Goal: Task Accomplishment & Management: Manage account settings

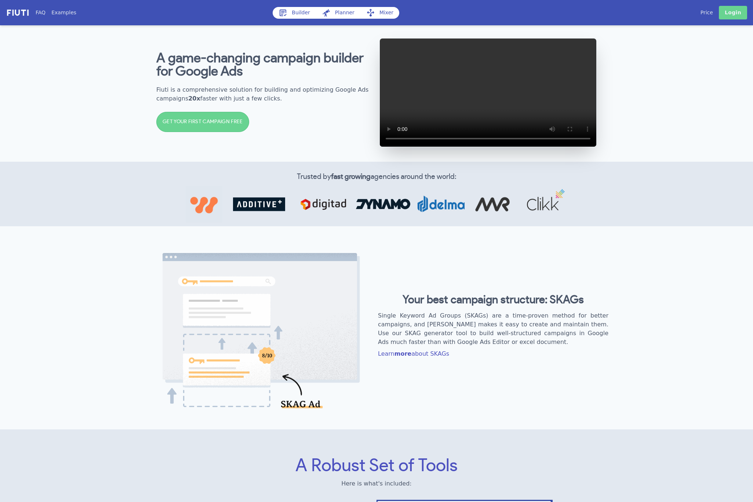
click at [643, 14] on link "Login" at bounding box center [733, 13] width 28 height 14
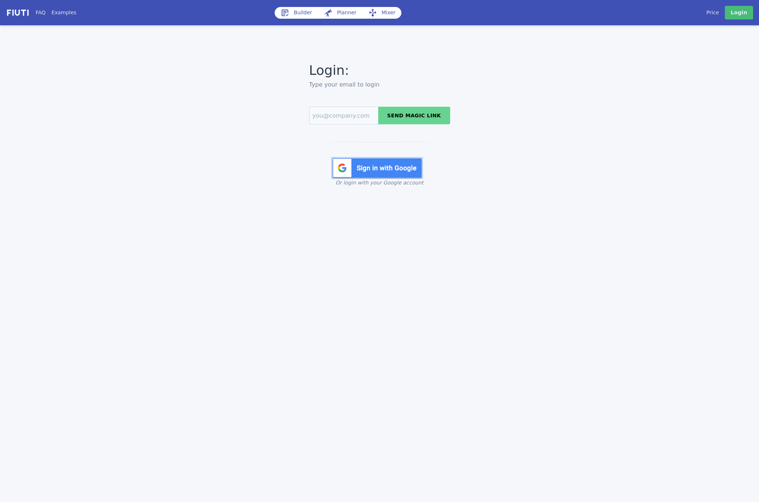
click at [358, 177] on img at bounding box center [377, 168] width 92 height 22
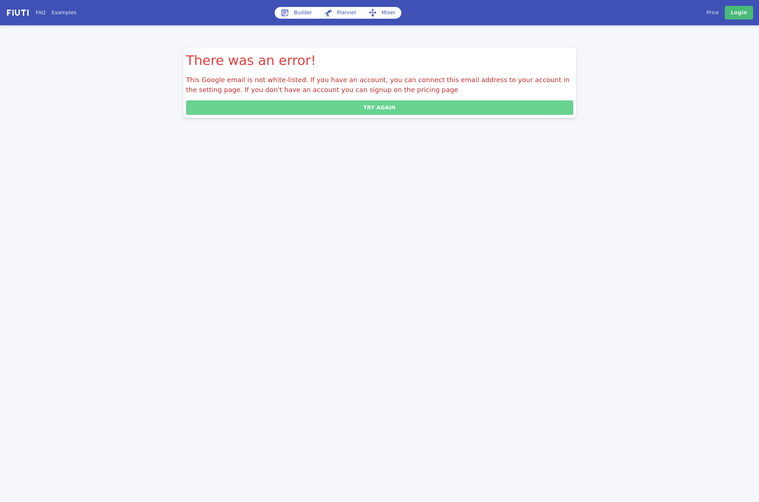
click at [397, 108] on button "Try again" at bounding box center [379, 108] width 387 height 14
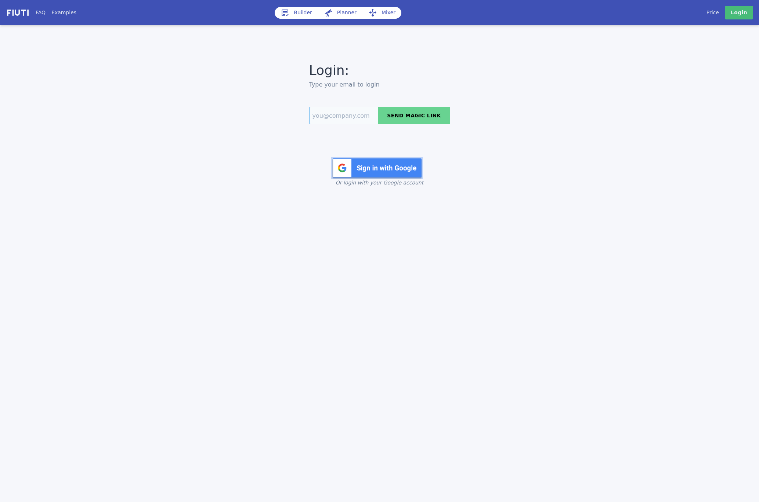
click at [351, 120] on input "Email" at bounding box center [343, 116] width 69 height 18
type input "debra.nardo@additive.eu"
click at [402, 118] on button "Send magic link" at bounding box center [414, 116] width 72 height 18
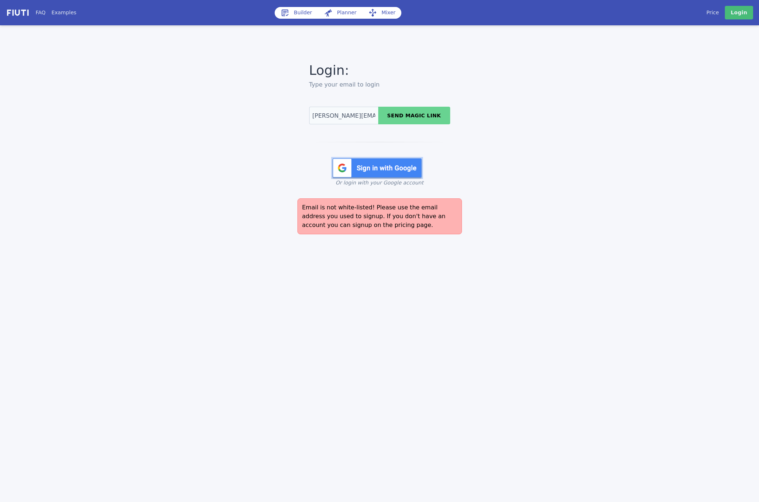
click at [14, 16] on img at bounding box center [18, 12] width 24 height 8
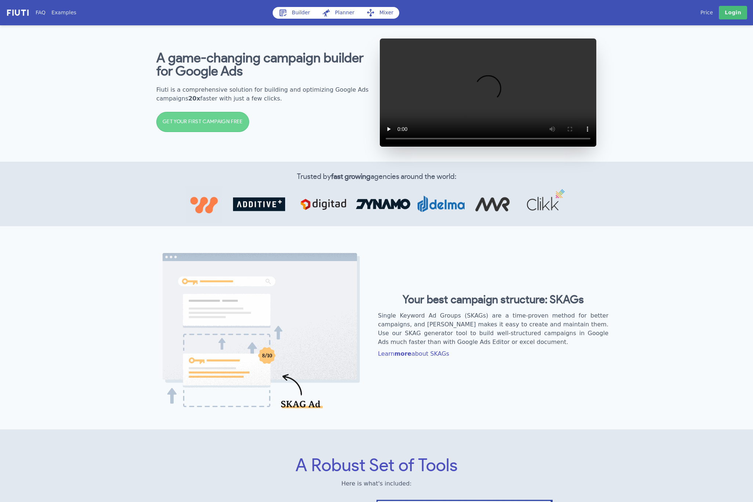
click at [708, 14] on link "Price" at bounding box center [707, 13] width 12 height 8
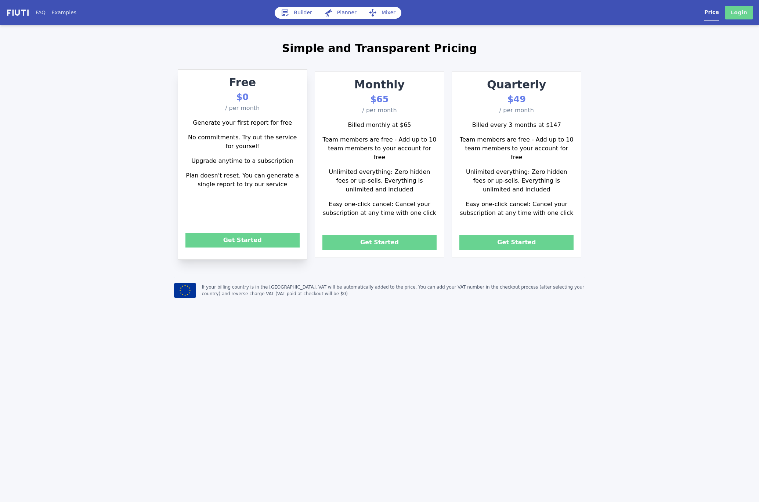
click at [746, 13] on link "Login" at bounding box center [738, 13] width 28 height 14
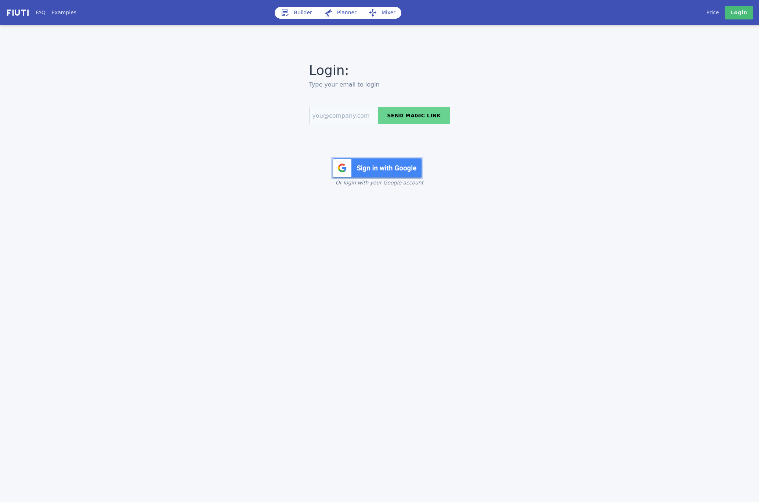
click at [374, 172] on img at bounding box center [377, 168] width 92 height 22
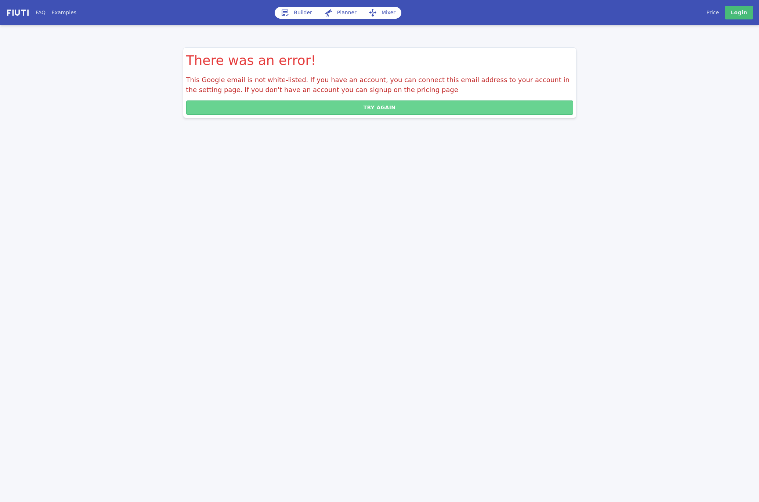
click at [234, 107] on button "Try again" at bounding box center [379, 108] width 387 height 14
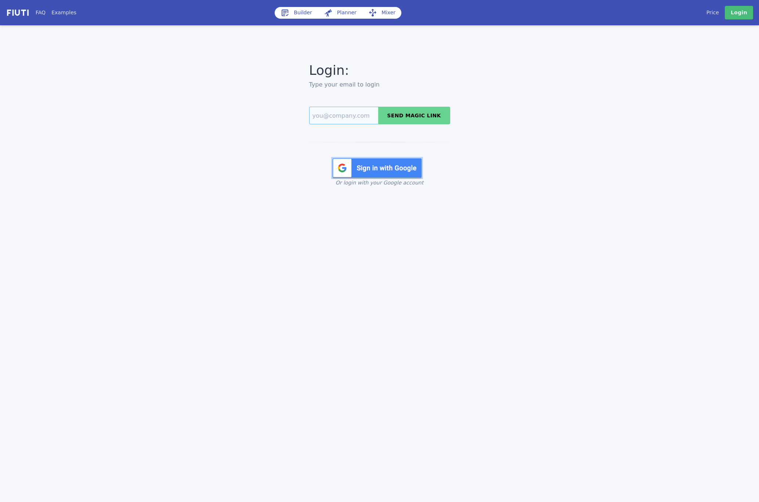
click at [354, 116] on input "Email" at bounding box center [343, 116] width 69 height 18
click at [290, 154] on div "Login: Type your email to login Send magic link Login with Google Or login with…" at bounding box center [379, 124] width 399 height 126
click at [376, 168] on img at bounding box center [377, 168] width 92 height 22
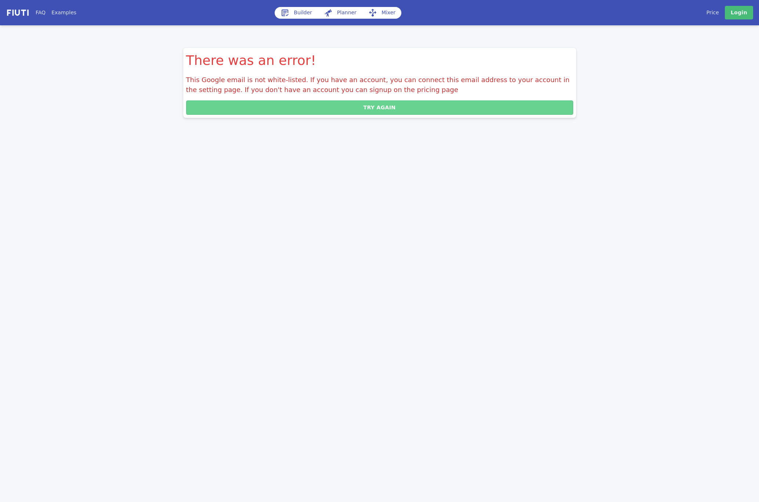
click at [356, 108] on button "Try again" at bounding box center [379, 108] width 387 height 14
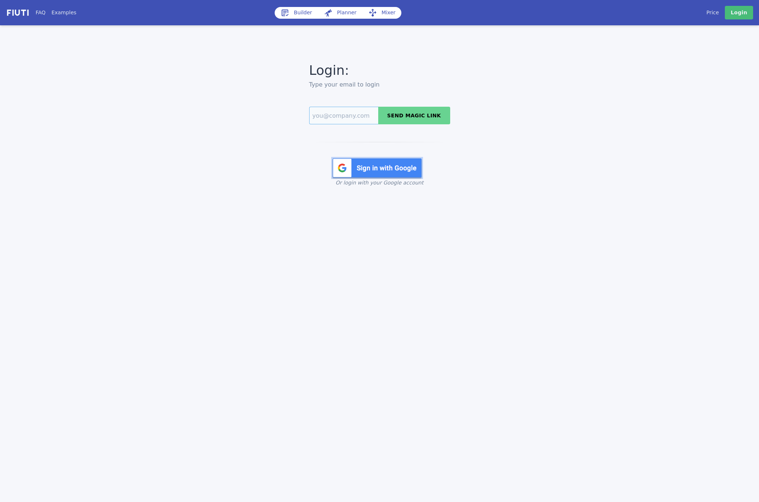
click at [350, 117] on input "Email" at bounding box center [343, 116] width 69 height 18
type input "debra.nardo@additive.eu"
click at [420, 118] on button "Send magic link" at bounding box center [414, 116] width 72 height 18
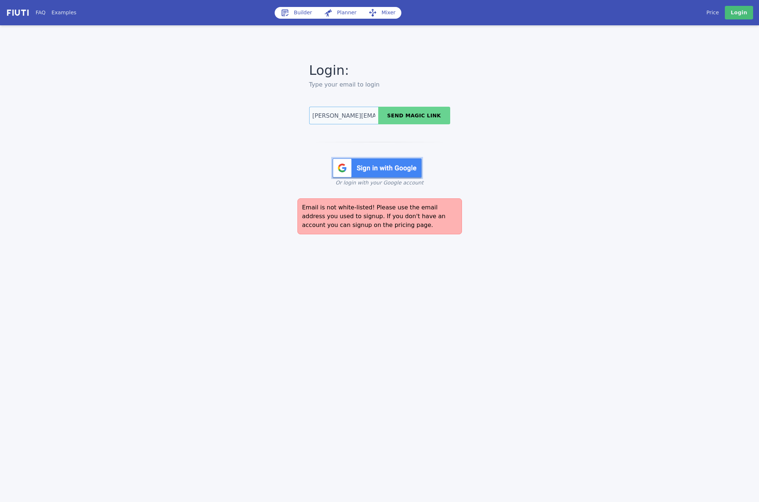
click at [339, 112] on input "debra.nardo@additive.eu" at bounding box center [343, 116] width 69 height 18
